Goal: Obtain resource: Download file/media

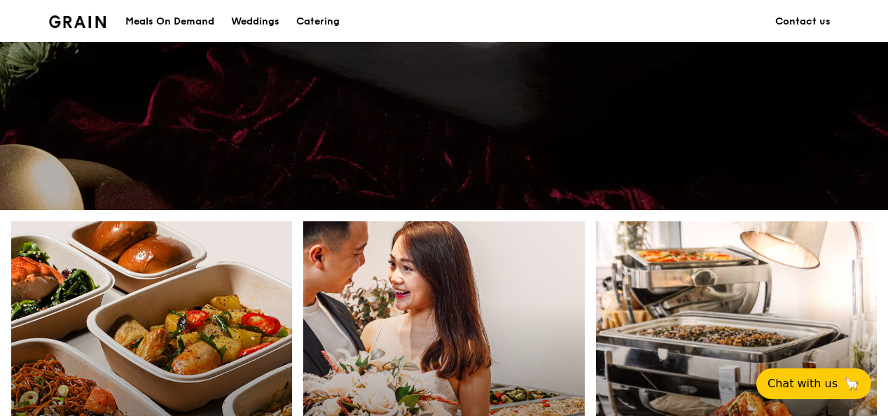
scroll to position [140, 0]
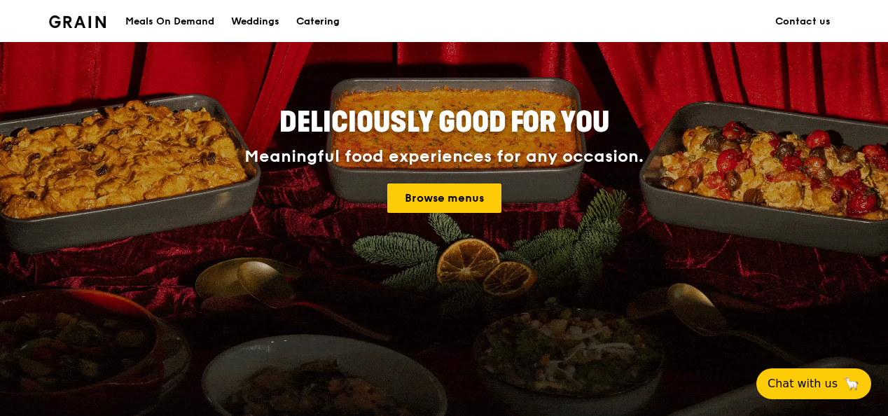
click at [323, 21] on div "Catering" at bounding box center [317, 22] width 43 height 42
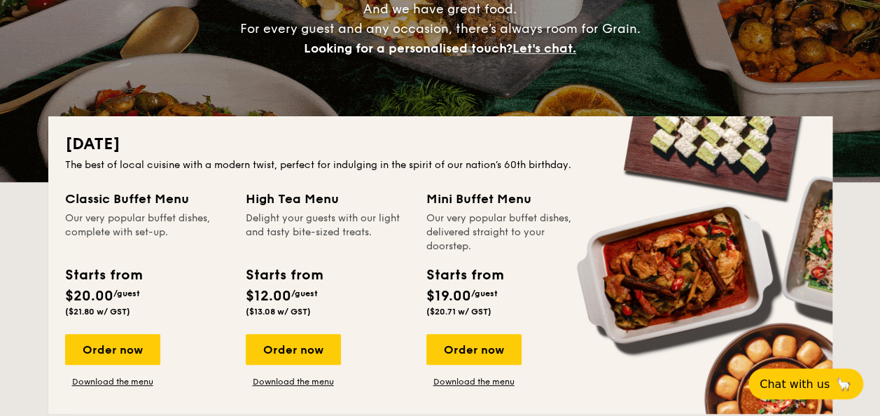
scroll to position [560, 0]
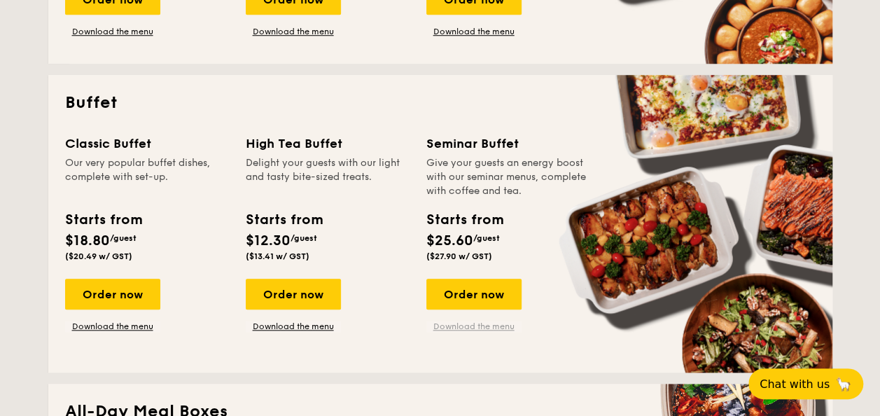
click at [486, 326] on link "Download the menu" at bounding box center [473, 326] width 95 height 11
click at [379, 269] on div "High Tea Buffet Delight your guests with our light and tasty bite-sized treats.…" at bounding box center [336, 233] width 181 height 198
click at [304, 325] on link "Download the menu" at bounding box center [293, 326] width 95 height 11
click at [129, 327] on link "Download the menu" at bounding box center [112, 326] width 95 height 11
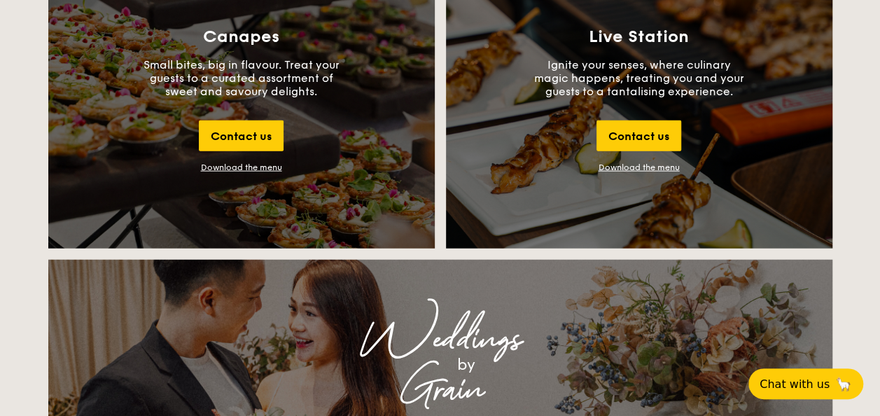
scroll to position [1890, 0]
